Goal: Transaction & Acquisition: Subscribe to service/newsletter

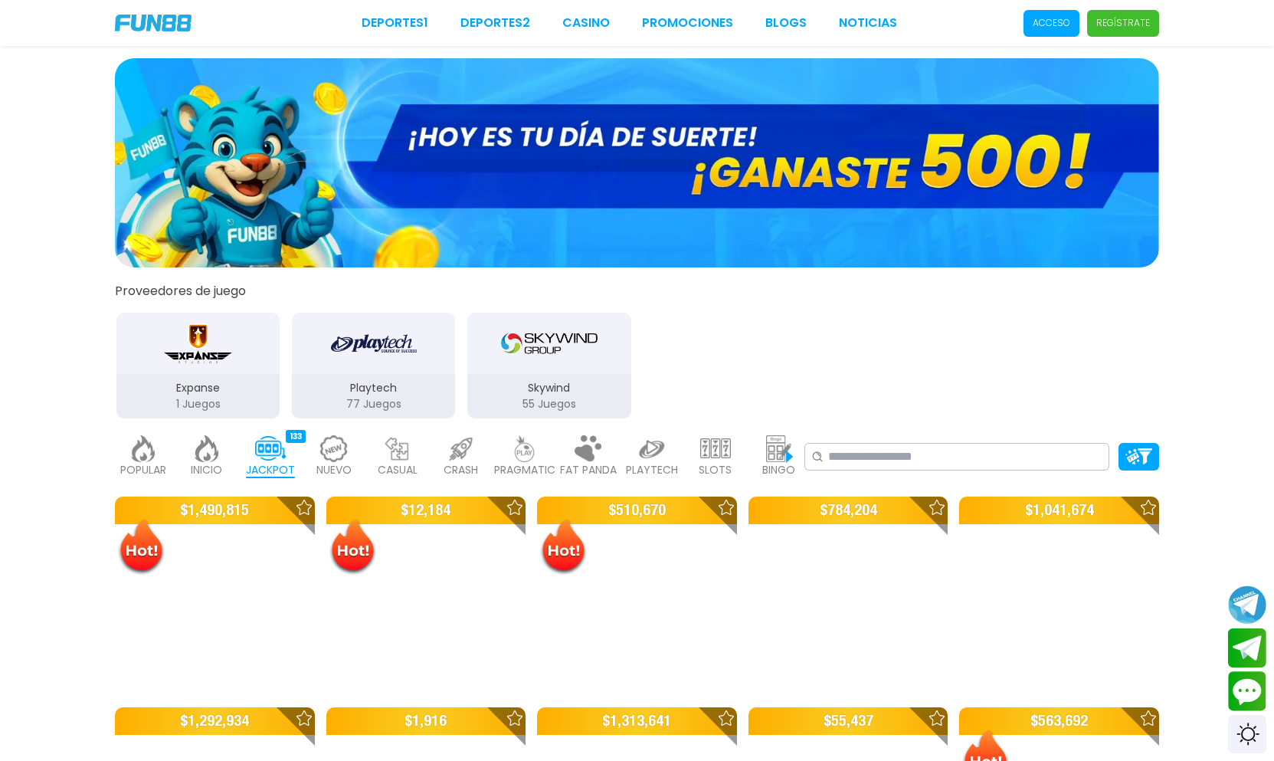
click link at bounding box center [637, 162] width 1044 height 209
